Goal: Check status: Check status

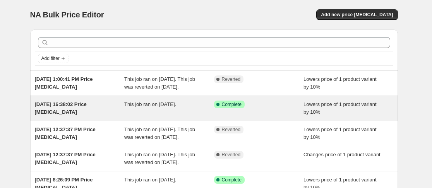
click at [176, 107] on span "This job ran on [DATE]." at bounding box center [150, 104] width 52 height 6
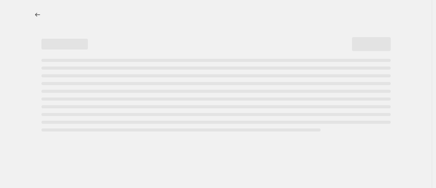
select select "percentage"
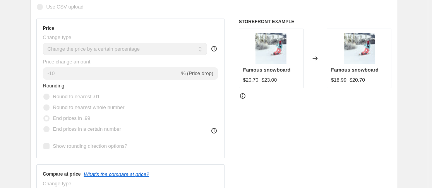
scroll to position [155, 0]
